Goal: Task Accomplishment & Management: Complete application form

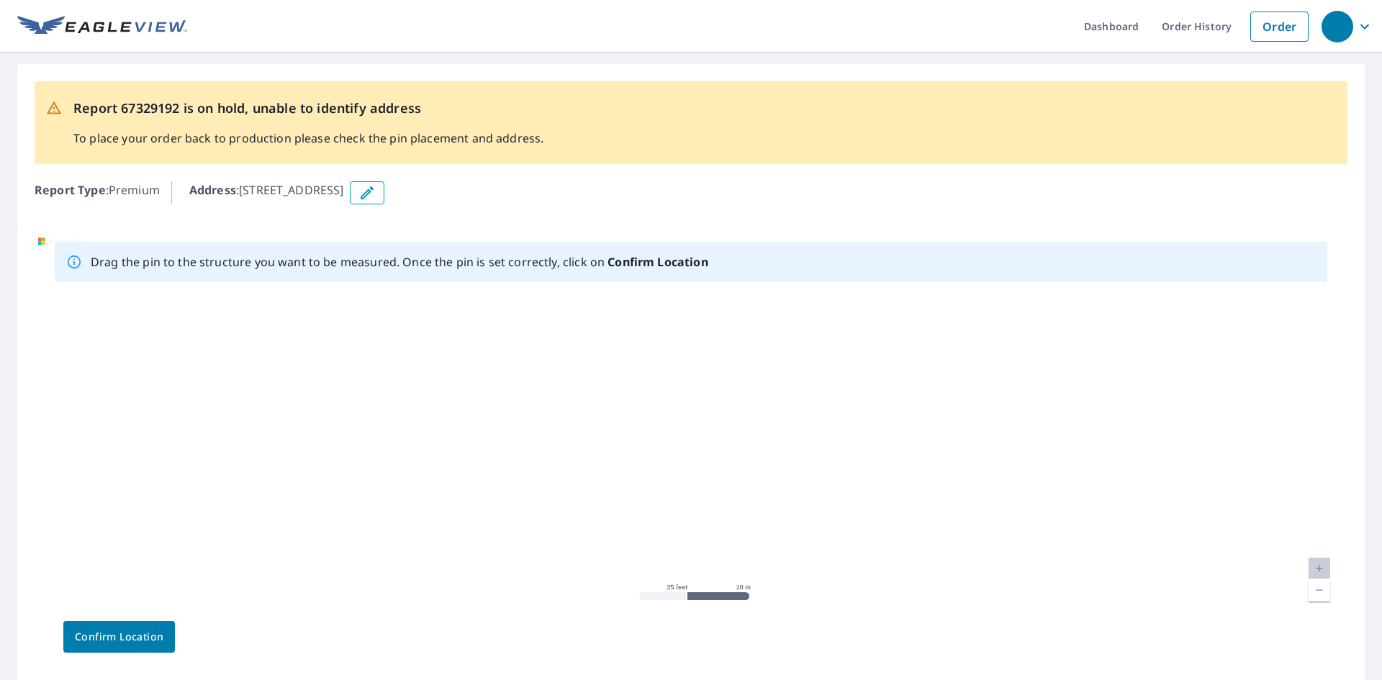
click at [376, 198] on icon "button" at bounding box center [366, 192] width 17 height 17
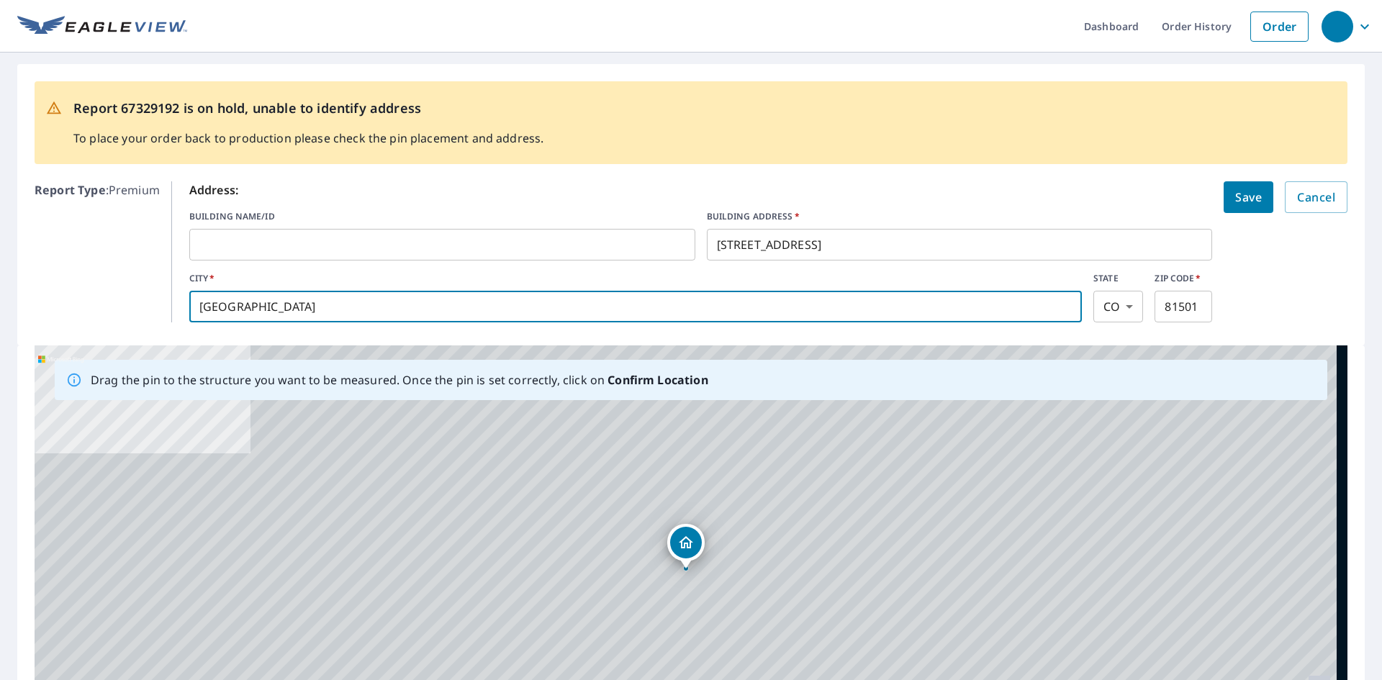
click at [422, 312] on input "[GEOGRAPHIC_DATA]" at bounding box center [635, 306] width 892 height 40
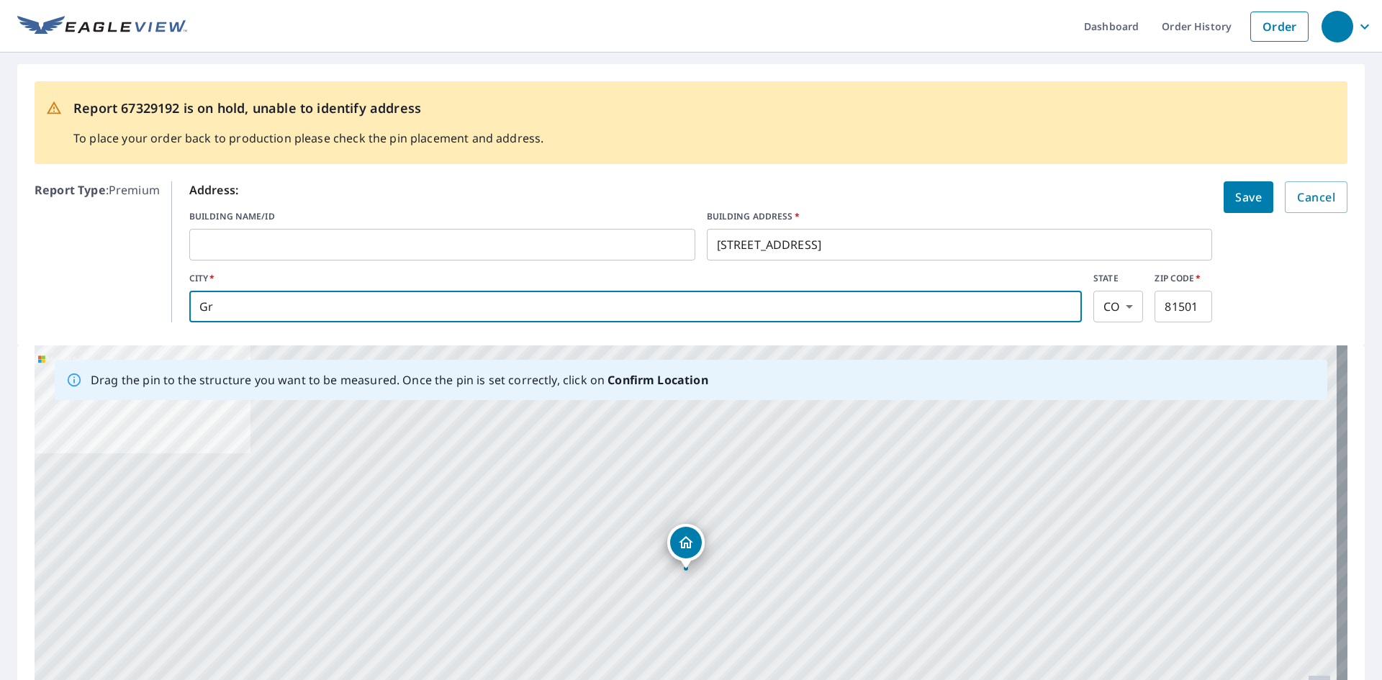
type input "G"
type input "fruita"
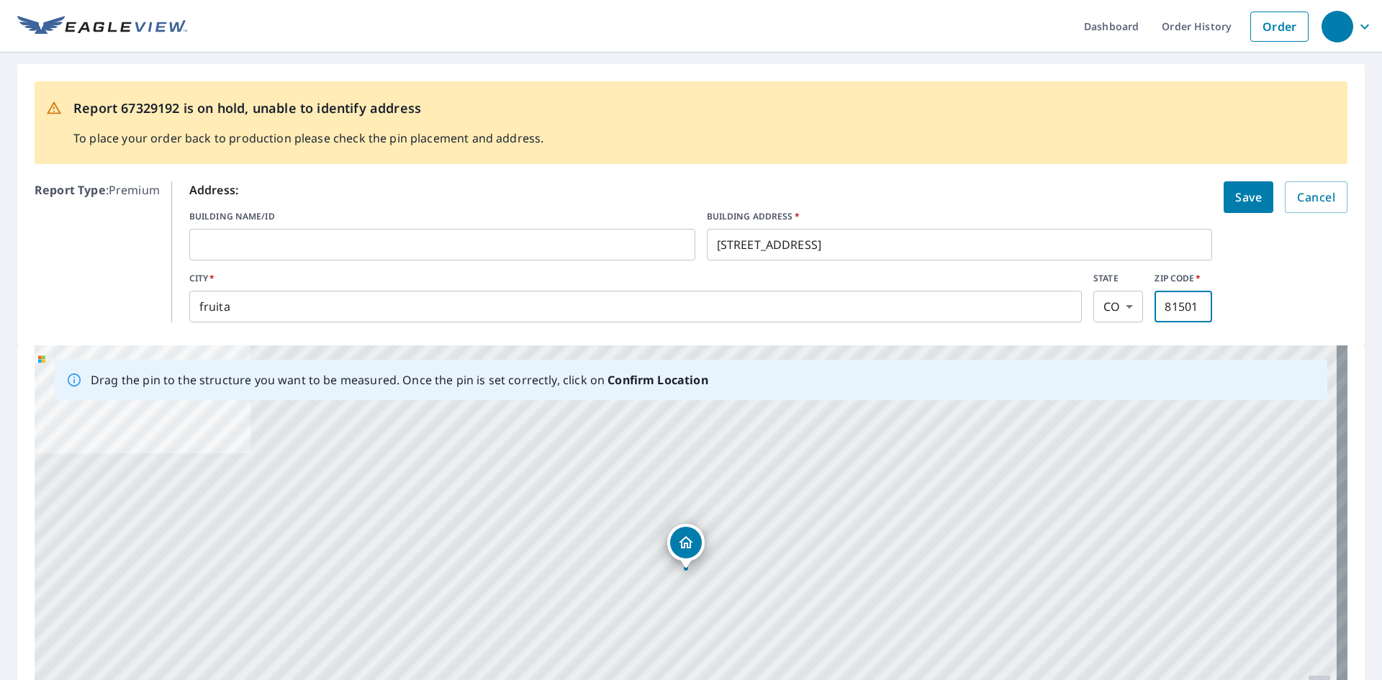
click at [1188, 308] on input "81501" at bounding box center [1183, 306] width 58 height 40
type input "81521"
click button "Save" at bounding box center [1248, 197] width 50 height 32
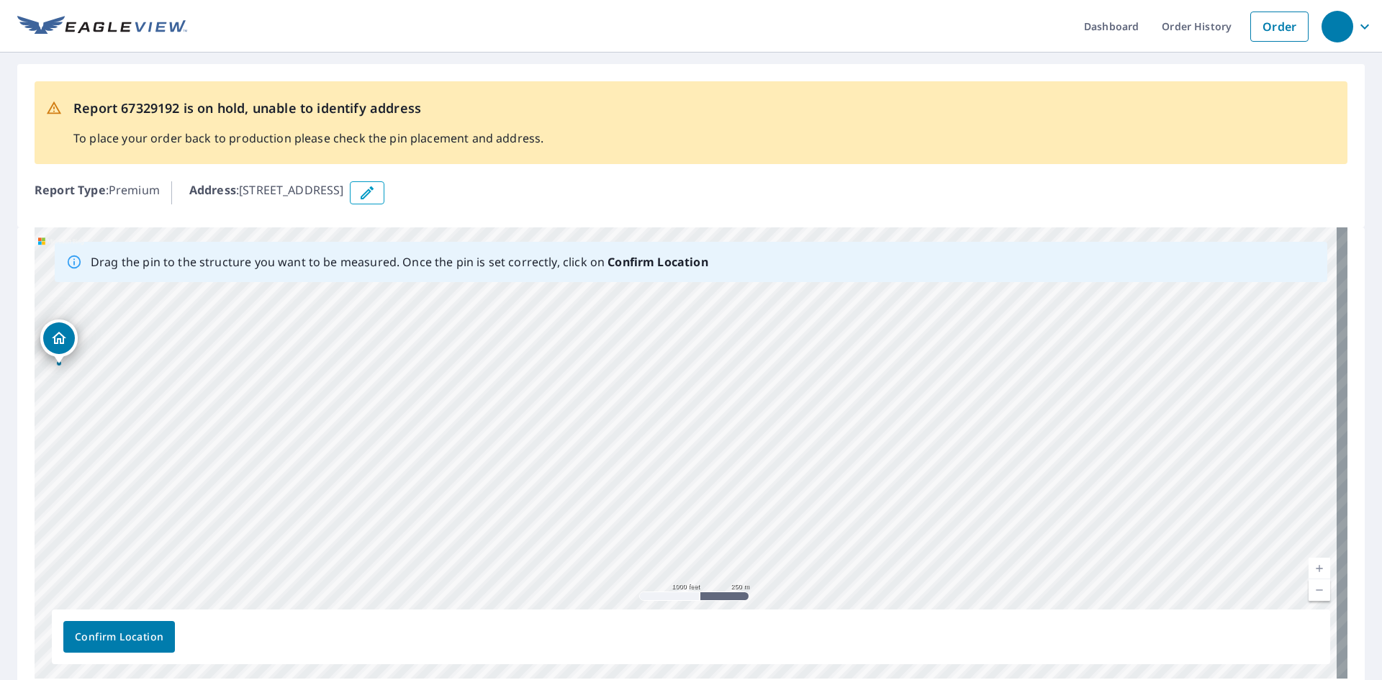
drag, startPoint x: 628, startPoint y: 340, endPoint x: 65, endPoint y: 344, distance: 562.7
drag, startPoint x: 684, startPoint y: 421, endPoint x: 40, endPoint y: 331, distance: 650.3
click at [40, 331] on div "[STREET_ADDRESS]" at bounding box center [691, 452] width 1313 height 451
drag, startPoint x: 653, startPoint y: 359, endPoint x: 599, endPoint y: 262, distance: 111.1
click at [599, 262] on div "Drag the pin to the structure you want to be measured. Once the pin is set corr…" at bounding box center [691, 452] width 1313 height 451
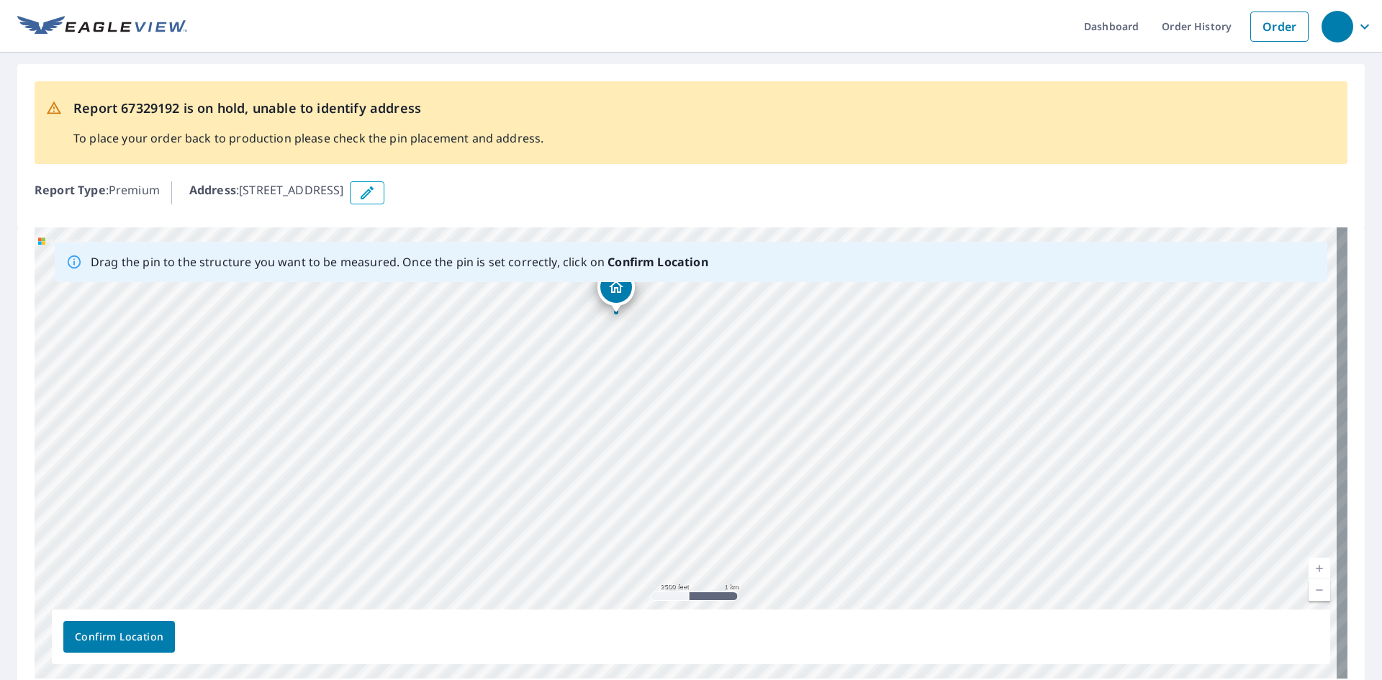
click at [632, 268] on b "Confirm Location" at bounding box center [657, 262] width 100 height 16
click at [661, 272] on div "Drag the pin to the structure you want to be measured. Once the pin is set corr…" at bounding box center [399, 262] width 617 height 29
click at [662, 284] on div "[STREET_ADDRESS]" at bounding box center [691, 452] width 1313 height 451
click at [638, 394] on div "[STREET_ADDRESS]" at bounding box center [691, 452] width 1313 height 451
drag, startPoint x: 651, startPoint y: 515, endPoint x: 384, endPoint y: 312, distance: 335.9
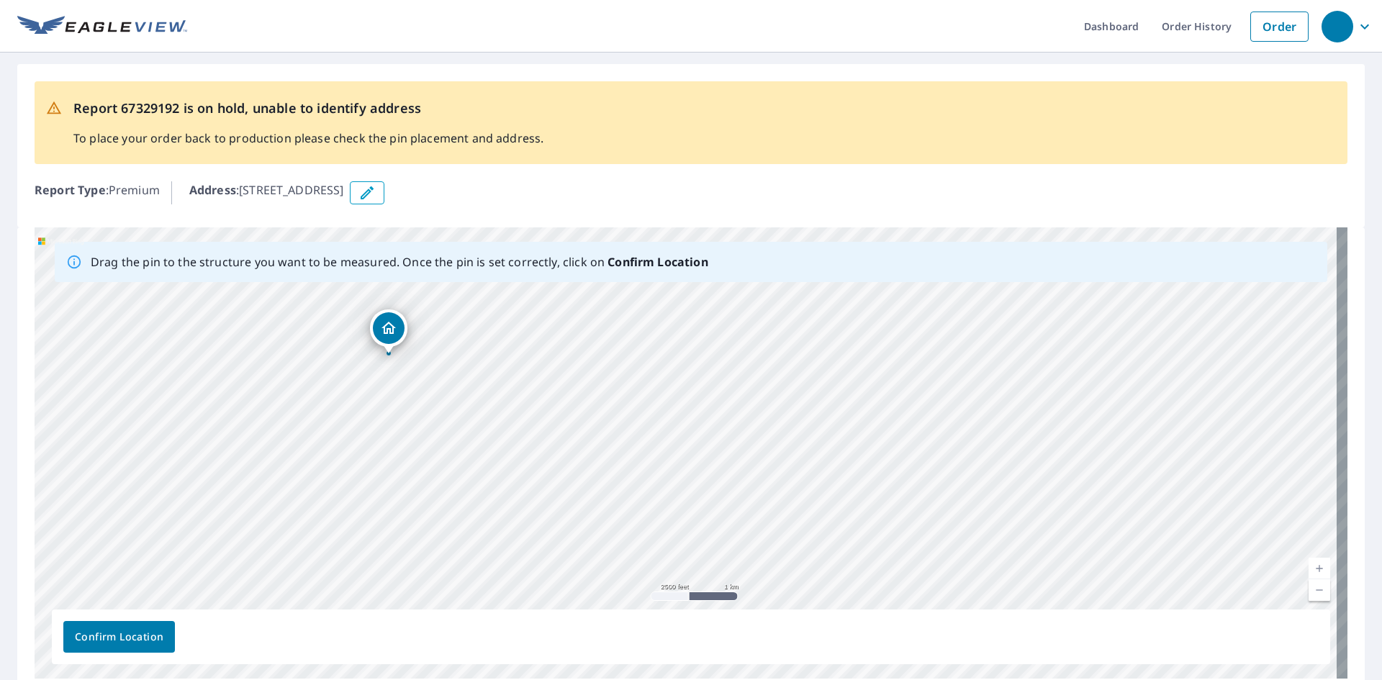
click at [384, 312] on div "[STREET_ADDRESS]" at bounding box center [691, 452] width 1313 height 451
drag, startPoint x: 878, startPoint y: 573, endPoint x: 679, endPoint y: 443, distance: 237.5
click at [679, 443] on div "[STREET_ADDRESS]" at bounding box center [691, 452] width 1313 height 451
drag, startPoint x: 563, startPoint y: 389, endPoint x: 697, endPoint y: 466, distance: 153.8
click at [691, 466] on div "[STREET_ADDRESS]" at bounding box center [691, 452] width 1313 height 451
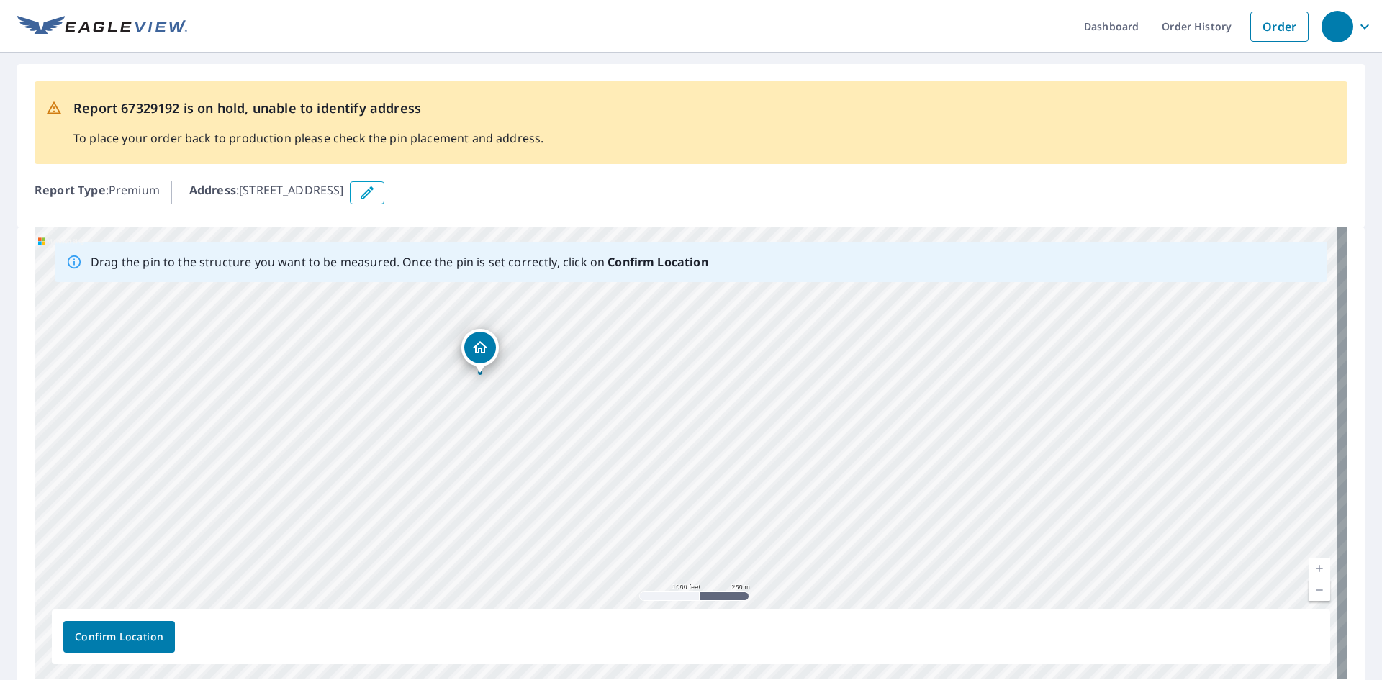
drag, startPoint x: 812, startPoint y: 498, endPoint x: 479, endPoint y: 343, distance: 367.3
click at [479, 343] on div "[STREET_ADDRESS]" at bounding box center [691, 452] width 1313 height 451
drag, startPoint x: 681, startPoint y: 428, endPoint x: 530, endPoint y: 347, distance: 172.2
click at [530, 347] on div "[STREET_ADDRESS]" at bounding box center [691, 452] width 1313 height 451
drag, startPoint x: 692, startPoint y: 422, endPoint x: 688, endPoint y: 293, distance: 129.6
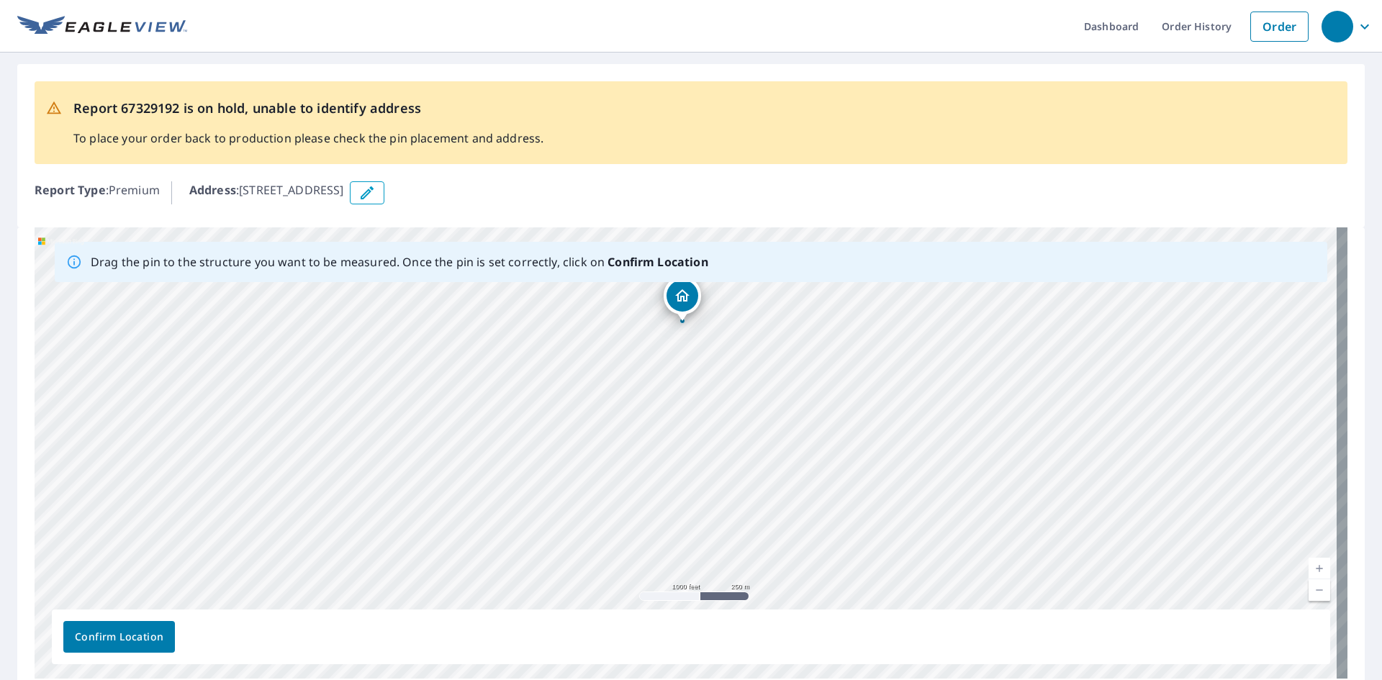
click at [688, 293] on div "[STREET_ADDRESS]" at bounding box center [691, 452] width 1313 height 451
drag, startPoint x: 689, startPoint y: 426, endPoint x: 693, endPoint y: 300, distance: 126.0
click at [693, 300] on div "[STREET_ADDRESS]" at bounding box center [691, 452] width 1313 height 451
drag, startPoint x: 692, startPoint y: 431, endPoint x: 697, endPoint y: 305, distance: 126.0
click at [697, 305] on div "[STREET_ADDRESS]" at bounding box center [691, 452] width 1313 height 451
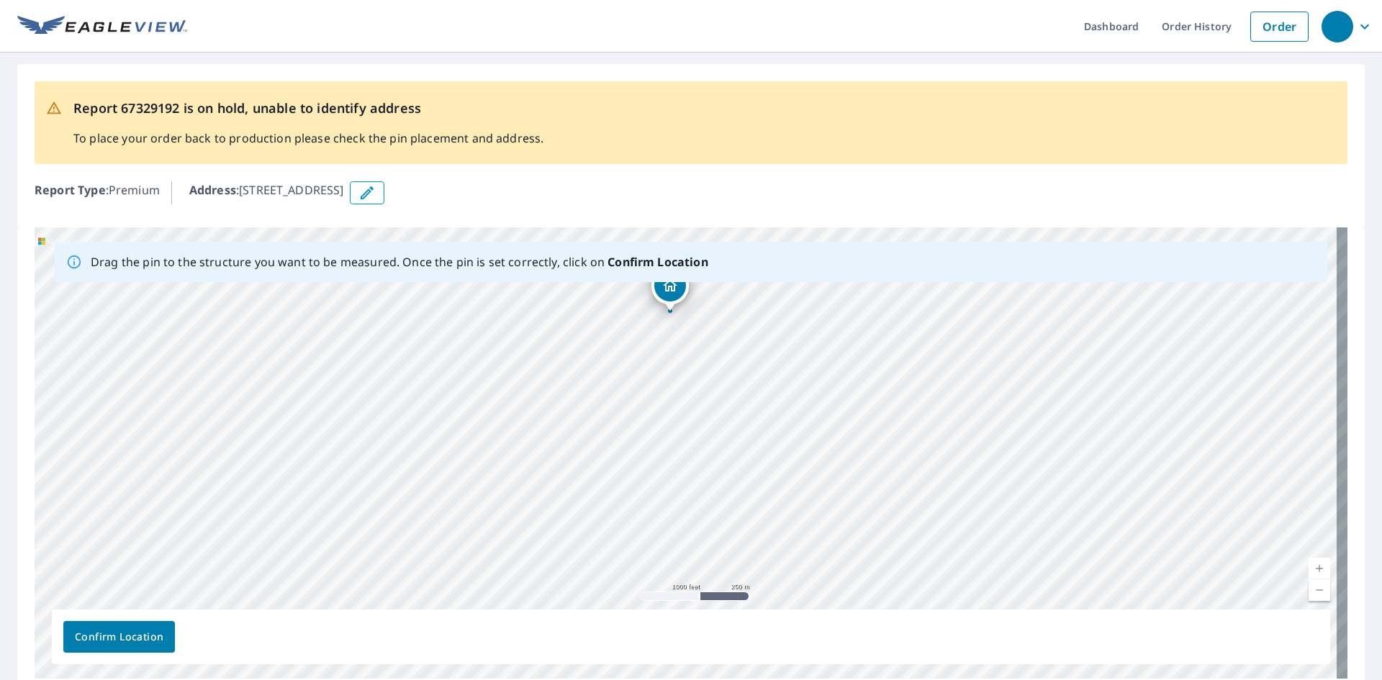
drag, startPoint x: 679, startPoint y: 444, endPoint x: 664, endPoint y: 303, distance: 141.9
click at [664, 304] on div "[STREET_ADDRESS]" at bounding box center [691, 452] width 1313 height 451
drag, startPoint x: 692, startPoint y: 446, endPoint x: 692, endPoint y: 364, distance: 82.0
click at [692, 364] on div "[STREET_ADDRESS]" at bounding box center [691, 452] width 1313 height 451
drag, startPoint x: 569, startPoint y: 299, endPoint x: 561, endPoint y: 388, distance: 89.6
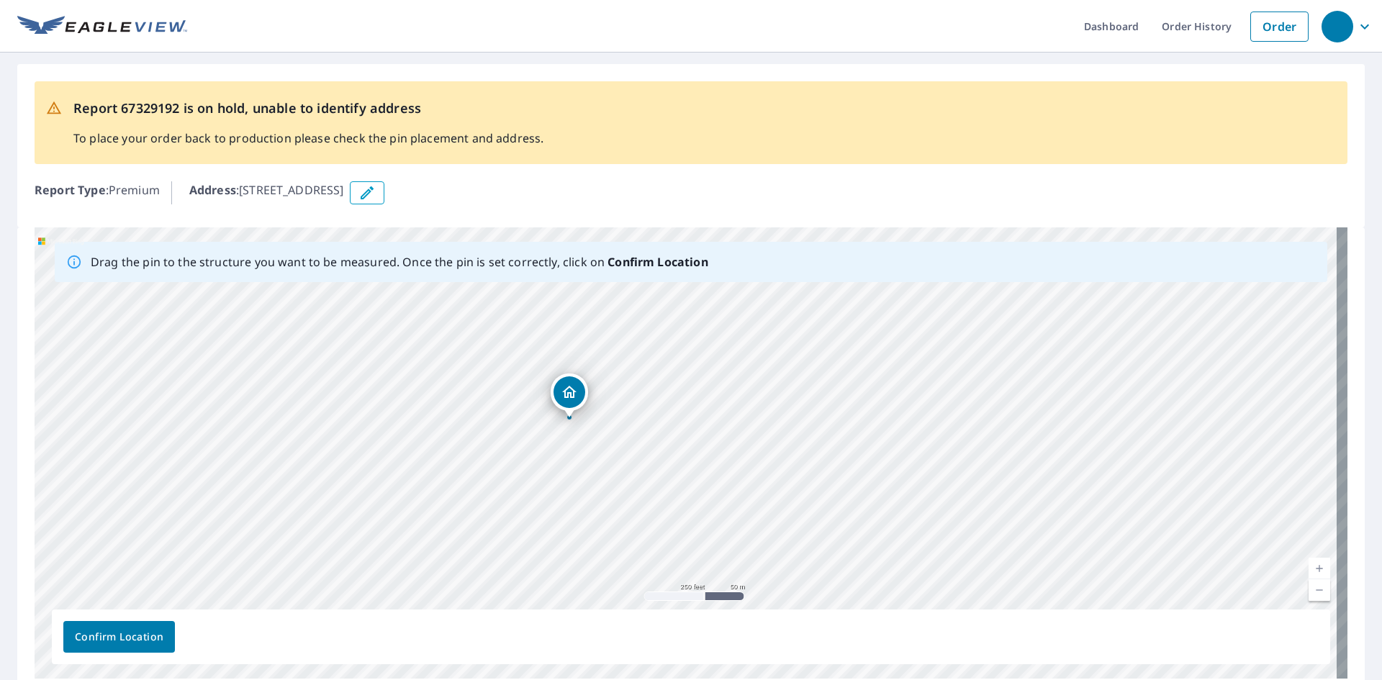
click at [561, 388] on div "[STREET_ADDRESS]" at bounding box center [691, 452] width 1313 height 451
click at [120, 635] on span "Confirm Location" at bounding box center [119, 637] width 89 height 18
